Goal: Transaction & Acquisition: Book appointment/travel/reservation

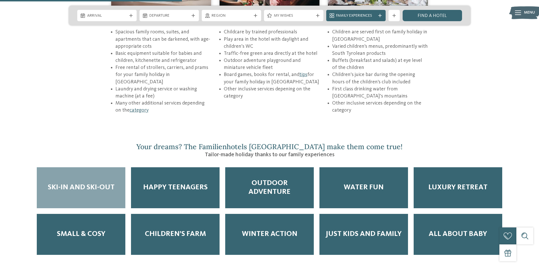
scroll to position [905, 0]
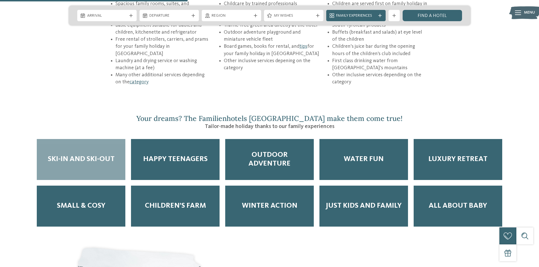
click at [88, 148] on div "Ski-in and Ski-out" at bounding box center [81, 159] width 89 height 41
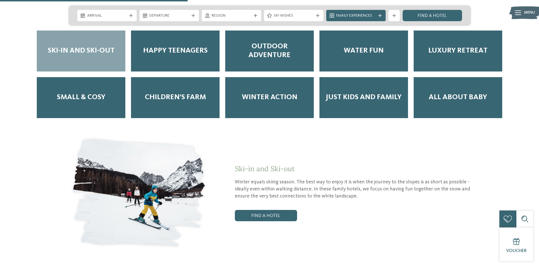
scroll to position [1075, 0]
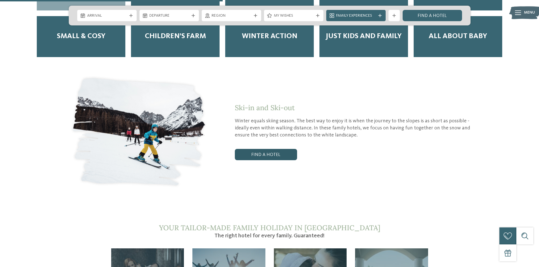
click at [262, 149] on link "Find a hotel" at bounding box center [266, 154] width 62 height 11
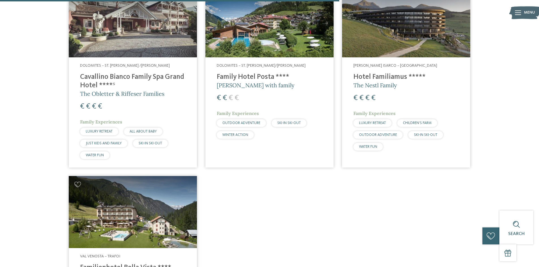
scroll to position [568, 0]
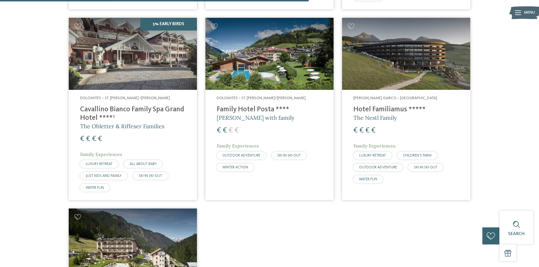
click at [255, 65] on img at bounding box center [269, 54] width 128 height 72
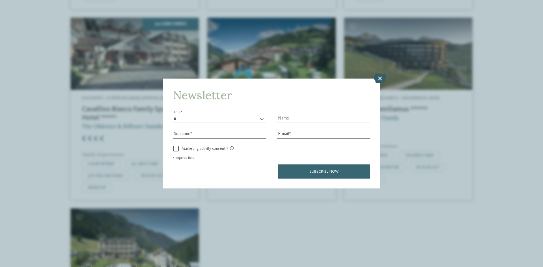
click at [384, 78] on icon at bounding box center [380, 79] width 12 height 10
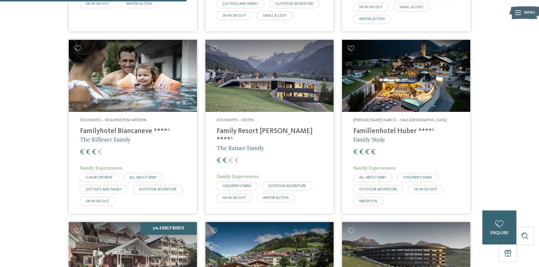
scroll to position [342, 0]
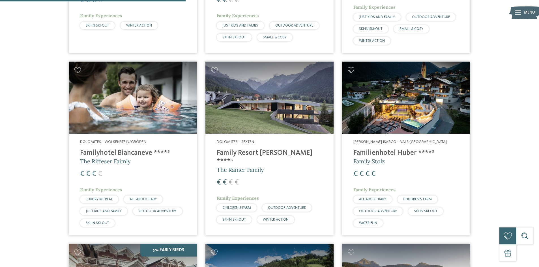
click at [260, 102] on img at bounding box center [269, 98] width 128 height 72
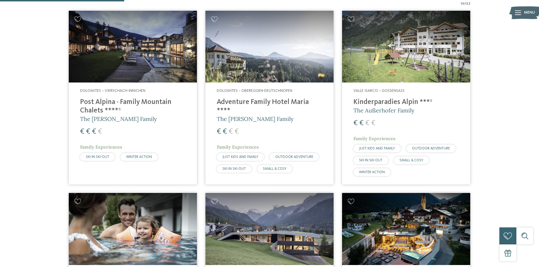
scroll to position [200, 0]
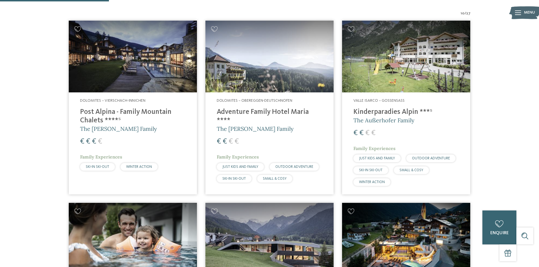
click at [257, 65] on img at bounding box center [269, 57] width 128 height 72
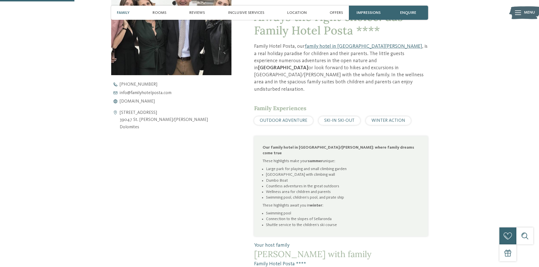
scroll to position [226, 0]
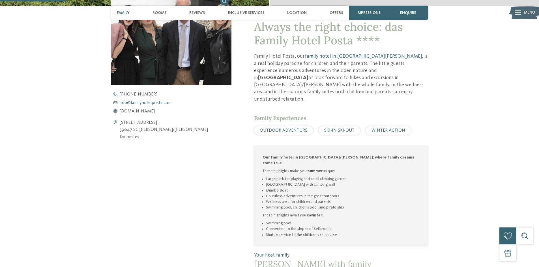
drag, startPoint x: 130, startPoint y: 101, endPoint x: 125, endPoint y: 103, distance: 5.6
click at [119, 101] on icon at bounding box center [115, 103] width 8 height 4
click at [152, 101] on span "info@ no-spam. familyhotelposta. no-spam. com" at bounding box center [146, 103] width 52 height 5
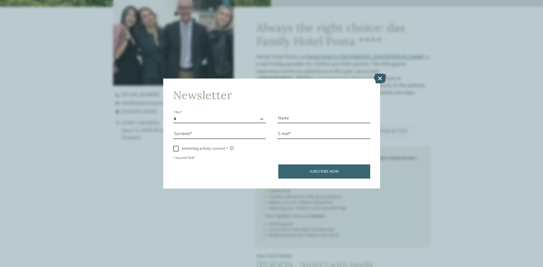
click at [383, 77] on icon at bounding box center [380, 79] width 12 height 10
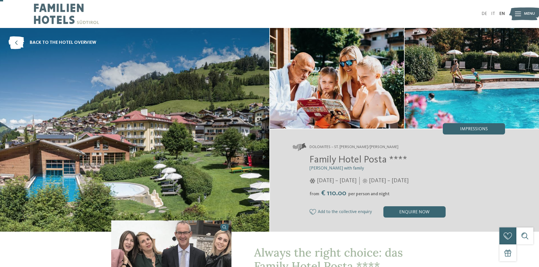
scroll to position [0, 0]
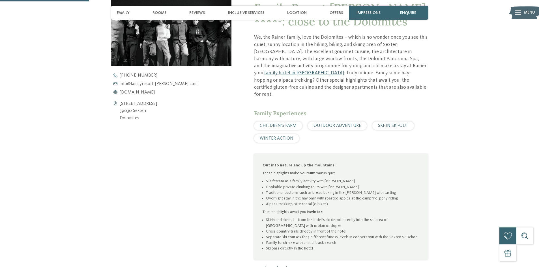
scroll to position [255, 0]
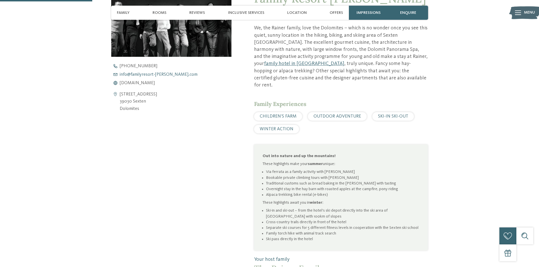
click at [129, 73] on span "info@ no-spam. familyresort-rainer. no-spam. com" at bounding box center [159, 74] width 78 height 5
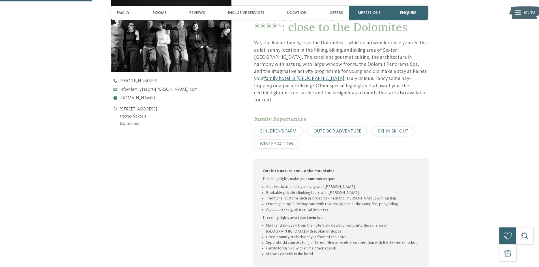
scroll to position [226, 0]
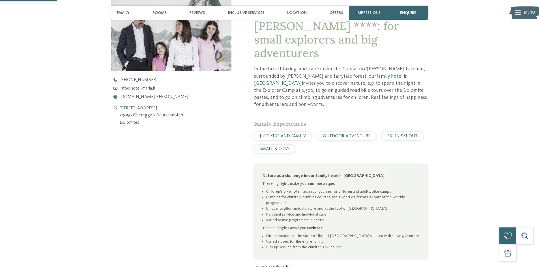
scroll to position [170, 0]
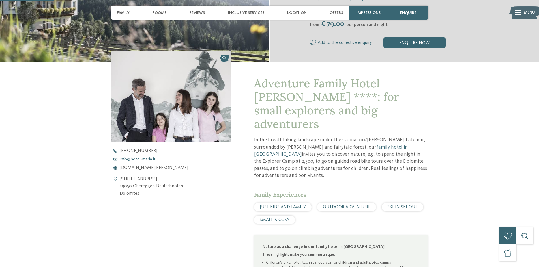
click at [135, 158] on span "info@ no-spam. hotel-maria. no-spam. it" at bounding box center [138, 159] width 36 height 5
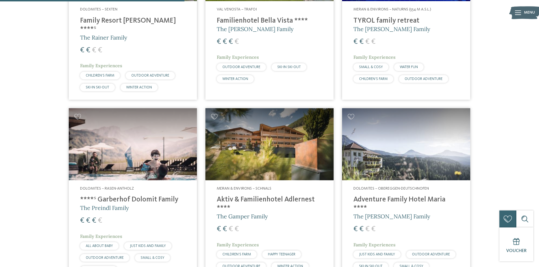
scroll to position [650, 0]
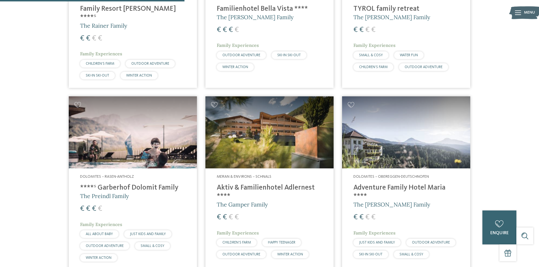
click at [264, 126] on img at bounding box center [269, 132] width 128 height 72
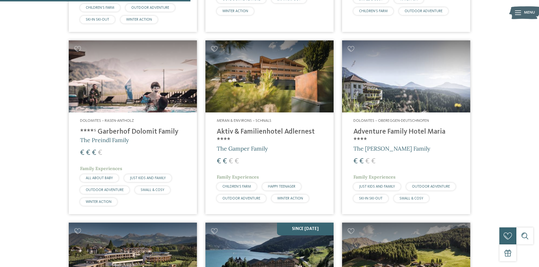
scroll to position [707, 0]
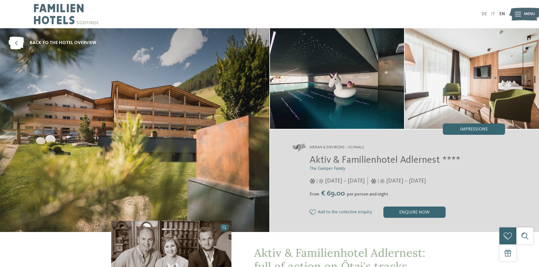
click at [200, 99] on img at bounding box center [134, 130] width 269 height 204
click at [70, 14] on img at bounding box center [66, 14] width 65 height 28
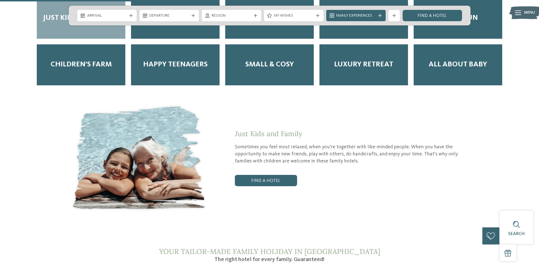
scroll to position [962, 0]
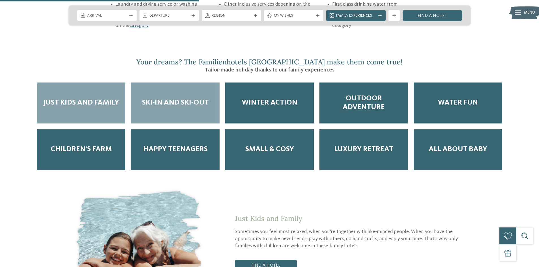
click at [162, 98] on span "Ski-in and Ski-out" at bounding box center [175, 102] width 67 height 9
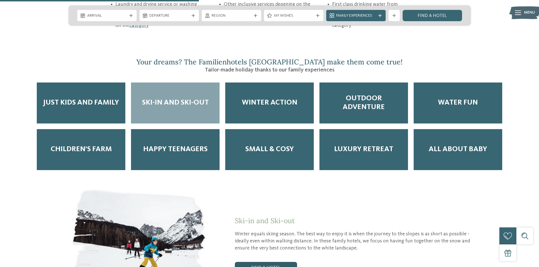
click at [268, 262] on link "Find a hotel" at bounding box center [266, 267] width 62 height 11
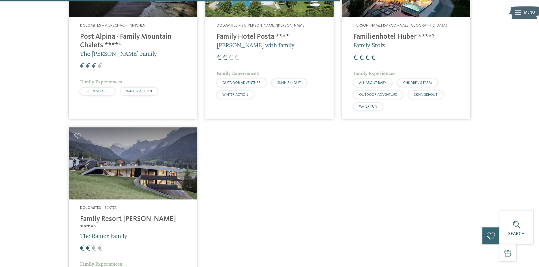
scroll to position [681, 0]
